Goal: Check status: Check status

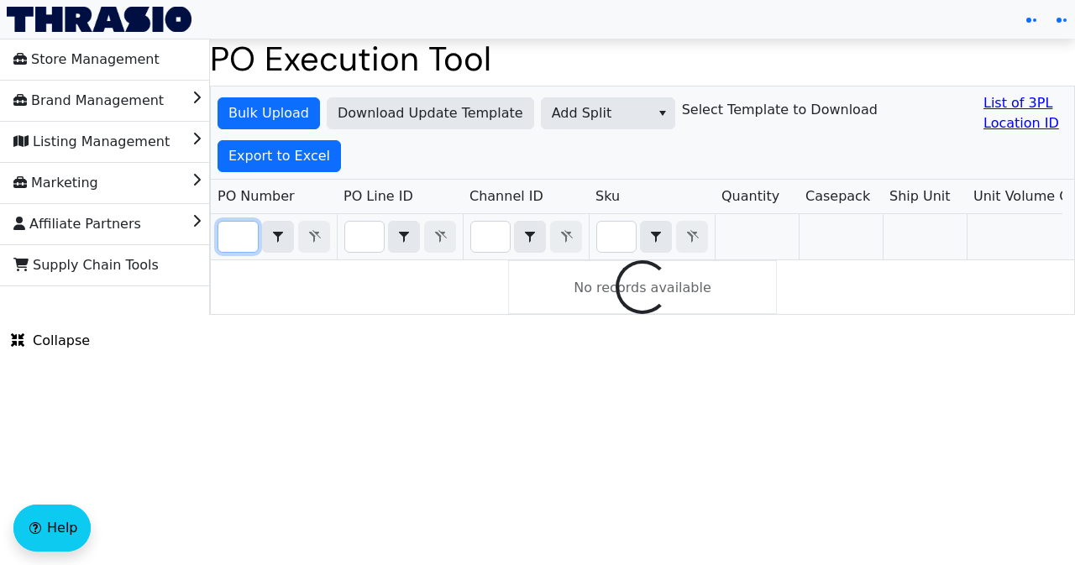
click at [232, 238] on input "Filter" at bounding box center [237, 237] width 39 height 30
paste input "PO67219"
type input "PO67219"
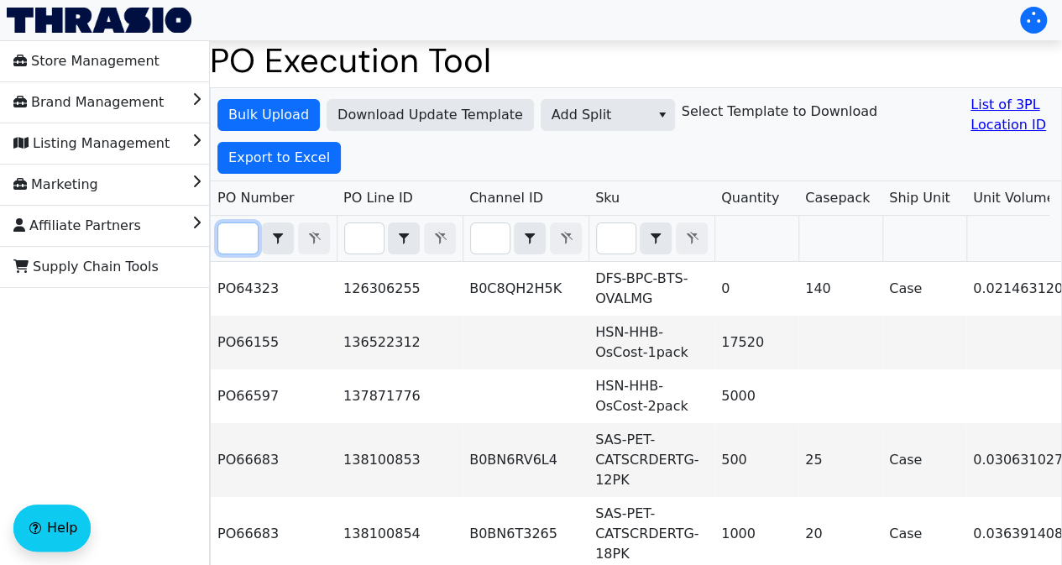
click at [228, 235] on input "Filter" at bounding box center [237, 238] width 39 height 30
paste input "PO67219"
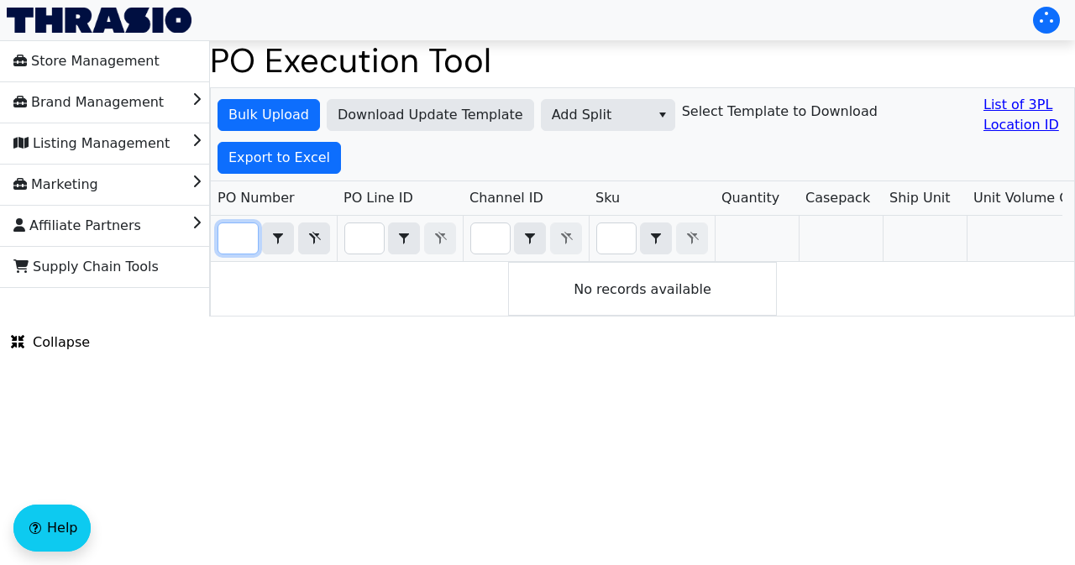
scroll to position [0, 37]
type input "PO67219"
